Goal: Find specific page/section: Find specific page/section

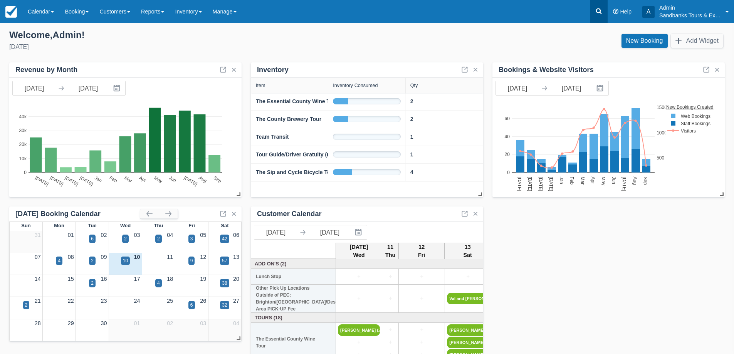
click at [598, 12] on icon at bounding box center [599, 11] width 8 height 8
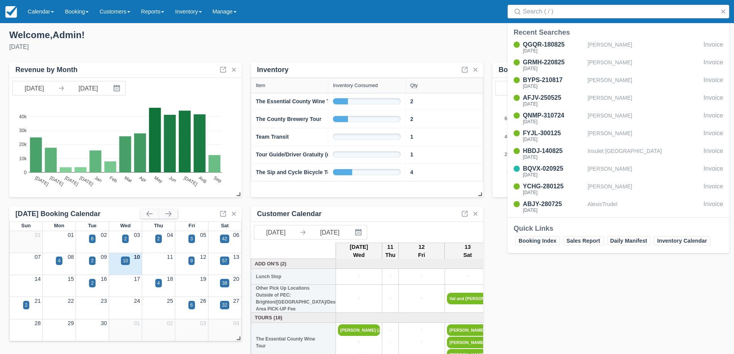
click at [576, 12] on input "Search" at bounding box center [620, 12] width 194 height 14
click at [559, 10] on input "Search" at bounding box center [620, 12] width 194 height 14
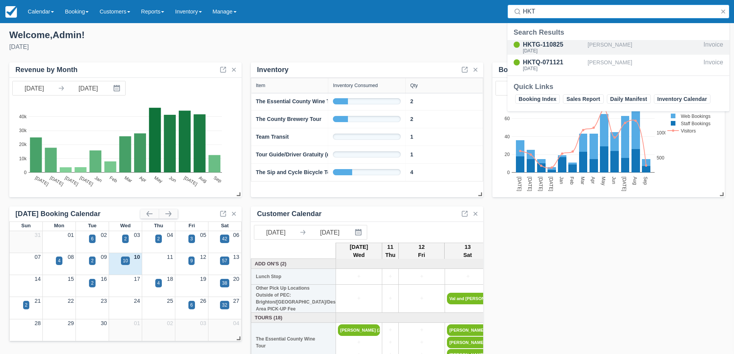
type input "HKT"
click at [541, 40] on div "HKTG-110825" at bounding box center [554, 44] width 62 height 9
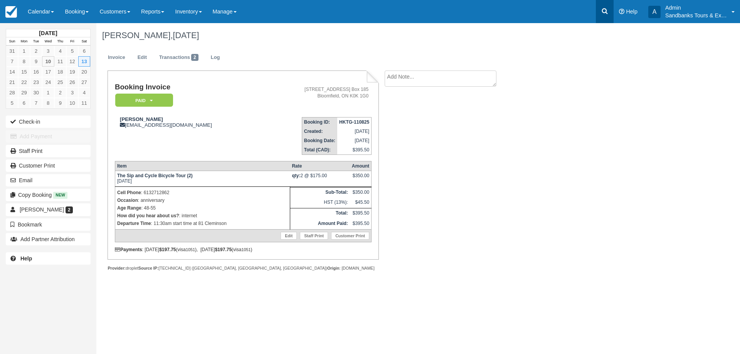
click at [602, 12] on icon at bounding box center [605, 11] width 8 height 8
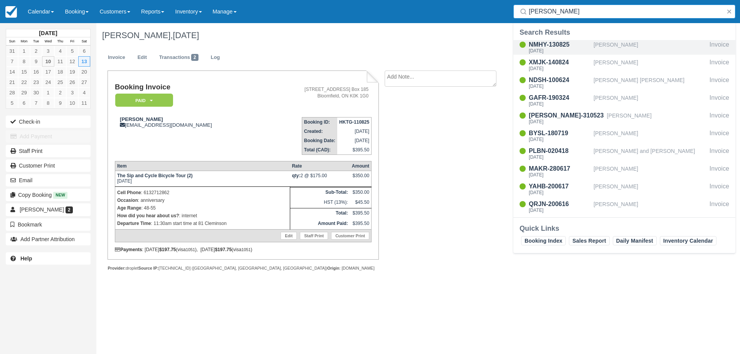
type input "ellen"
click at [547, 47] on div "NMHY-130825" at bounding box center [560, 44] width 62 height 9
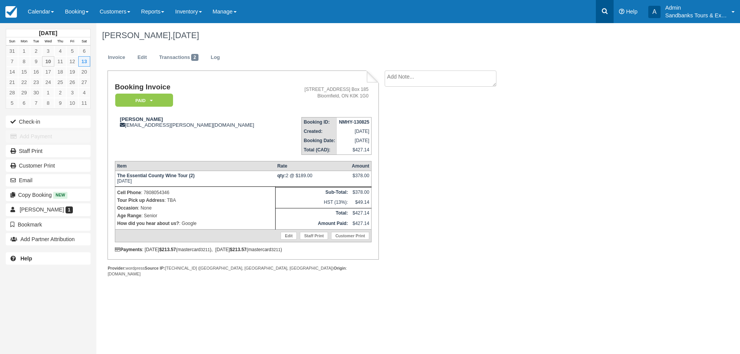
click at [604, 10] on icon at bounding box center [605, 11] width 8 height 8
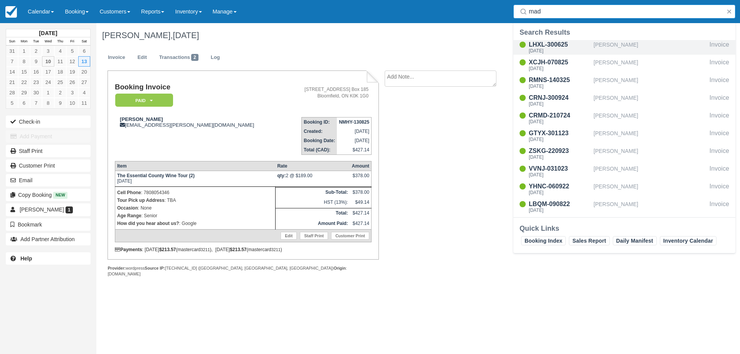
type input "mad"
click at [538, 44] on div "LHXL-300625" at bounding box center [560, 44] width 62 height 9
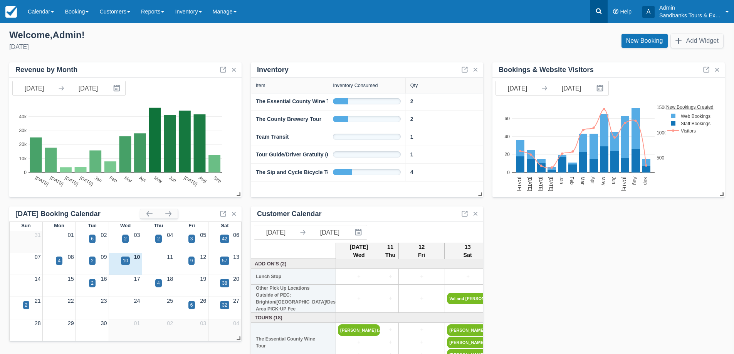
click at [599, 12] on icon at bounding box center [599, 11] width 8 height 8
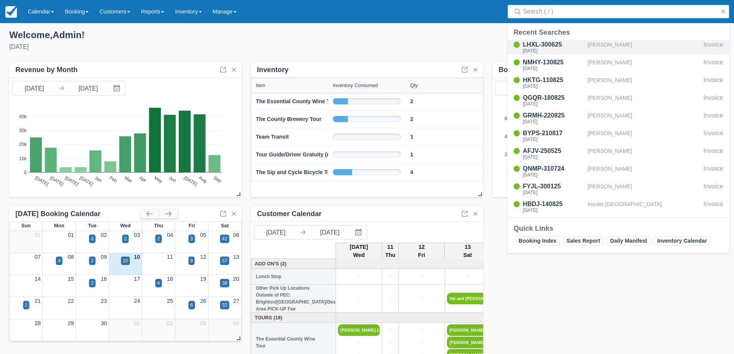
click at [550, 44] on div "LHXL-300625" at bounding box center [554, 44] width 62 height 9
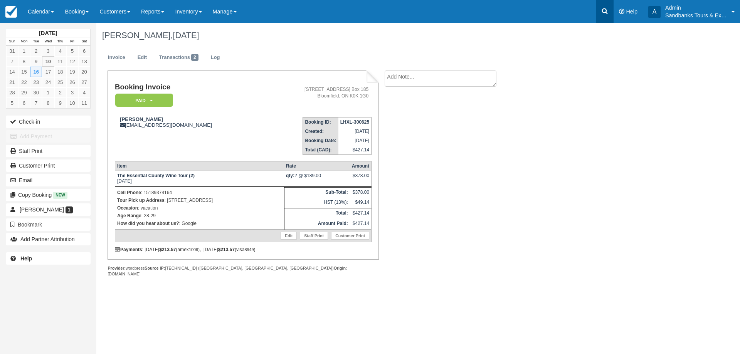
click at [601, 9] on icon at bounding box center [605, 11] width 8 height 8
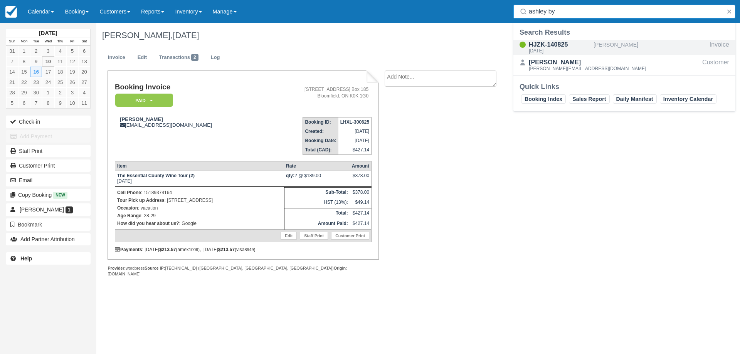
type input "ashley by"
click at [558, 45] on div "HJZK-140825" at bounding box center [560, 44] width 62 height 9
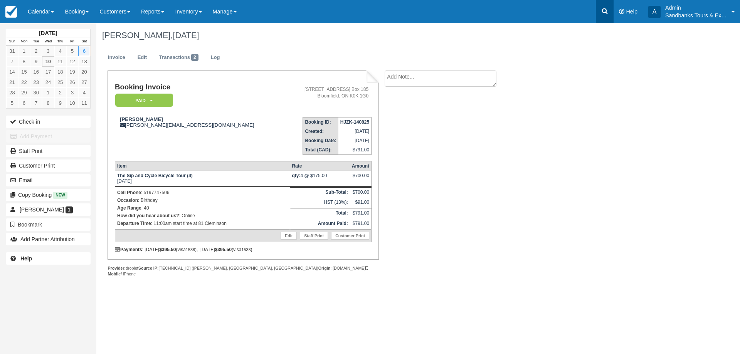
click at [602, 12] on icon at bounding box center [605, 11] width 8 height 8
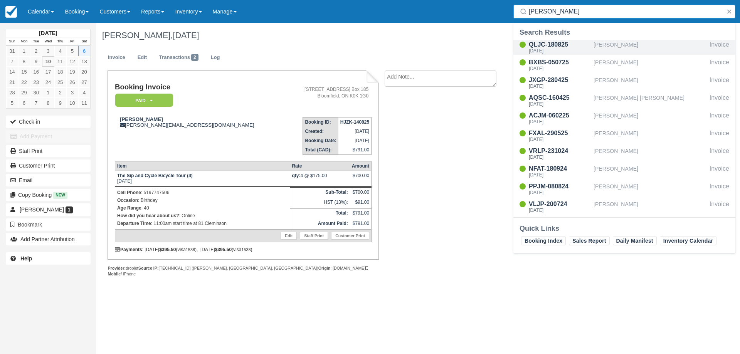
type input "amanda"
click at [568, 46] on div "QLJC-180825" at bounding box center [560, 44] width 62 height 9
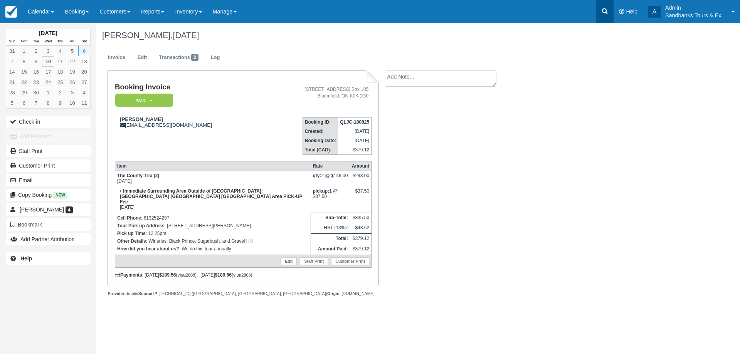
click at [602, 10] on icon at bounding box center [605, 11] width 6 height 6
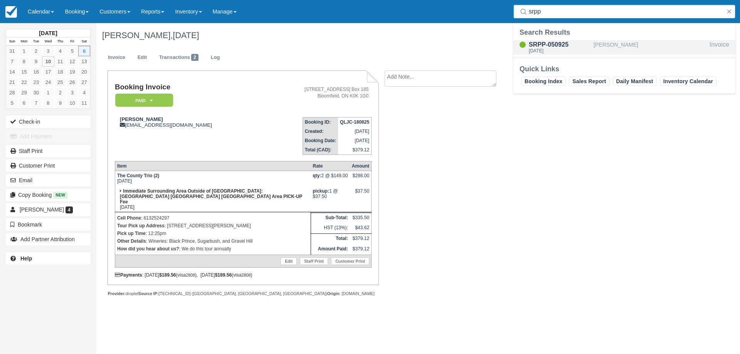
type input "srpp"
click at [567, 44] on div "SRPP-050925" at bounding box center [560, 44] width 62 height 9
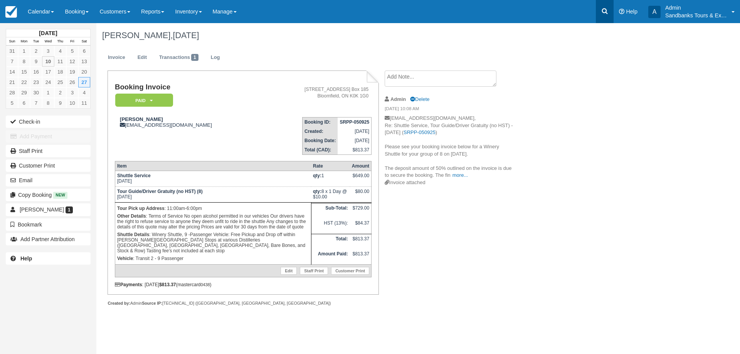
click at [607, 9] on icon at bounding box center [605, 11] width 8 height 8
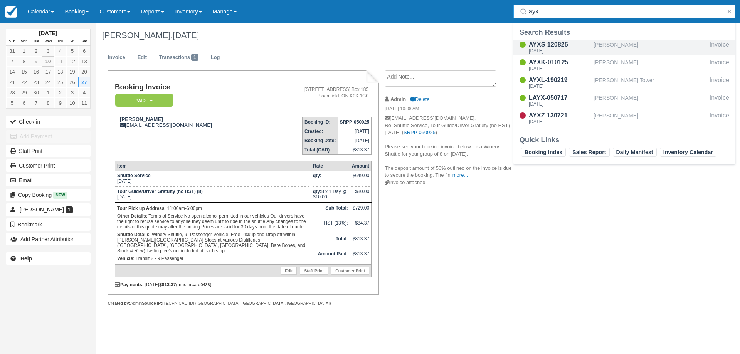
type input "ayx"
click at [561, 46] on div "AYXS-120825" at bounding box center [560, 44] width 62 height 9
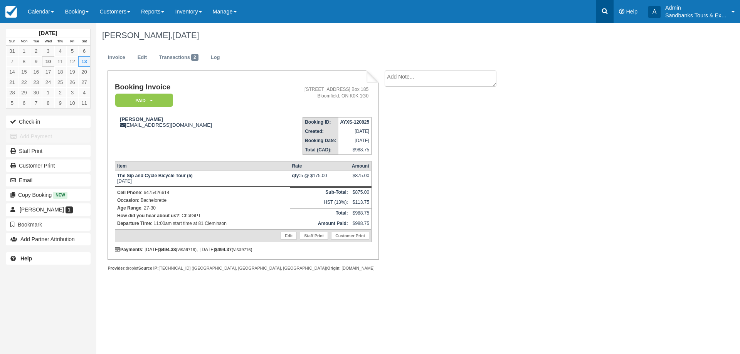
click at [603, 11] on icon at bounding box center [605, 11] width 8 height 8
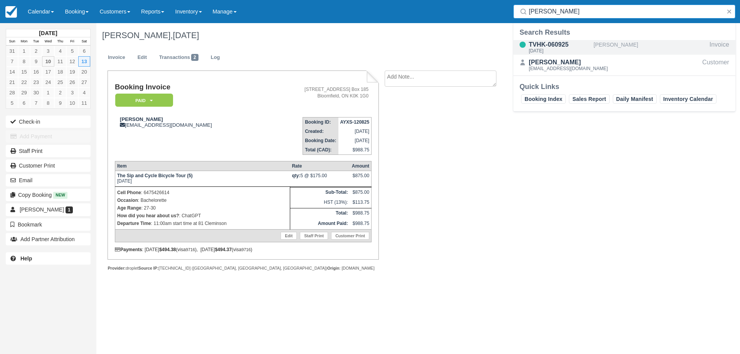
type input "paula r"
click at [556, 41] on div "TVHK-060925" at bounding box center [560, 44] width 62 height 9
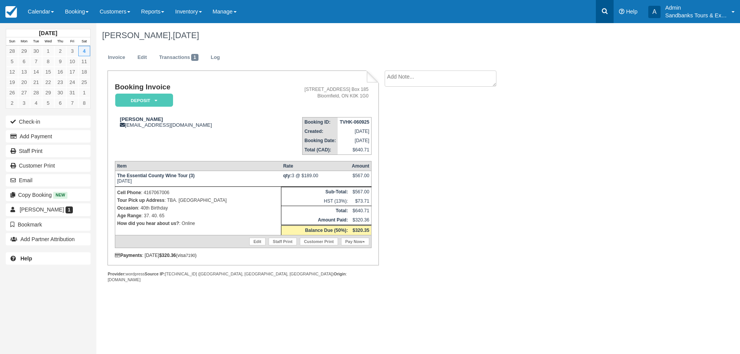
click at [605, 10] on icon at bounding box center [605, 11] width 8 height 8
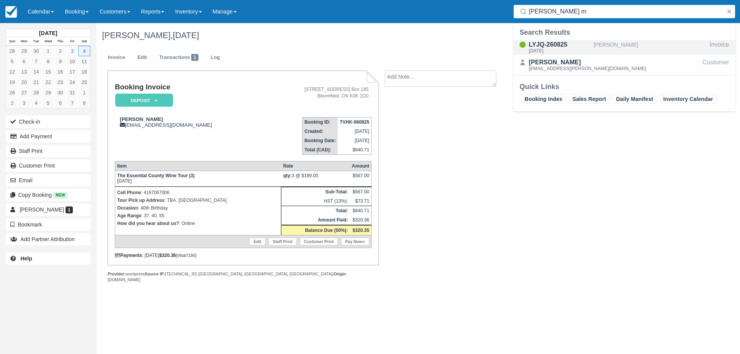
type input "[PERSON_NAME] m"
click at [558, 49] on div "[DATE]" at bounding box center [560, 51] width 62 height 5
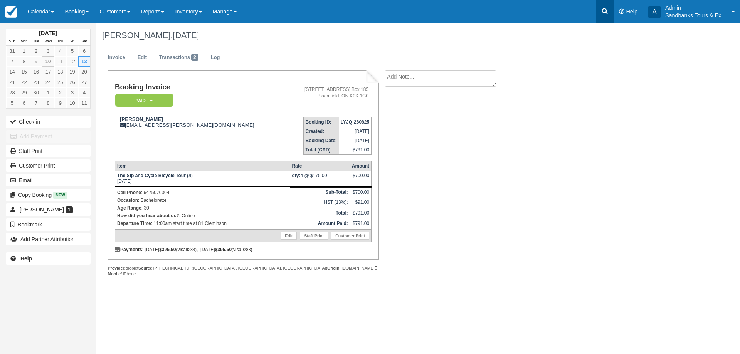
click at [604, 12] on icon at bounding box center [605, 11] width 8 height 8
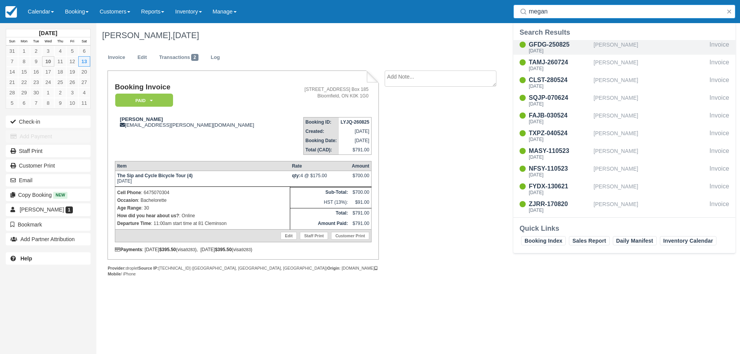
type input "megan"
click at [552, 46] on div "GFDG-250825" at bounding box center [560, 44] width 62 height 9
